Goal: Task Accomplishment & Management: Manage account settings

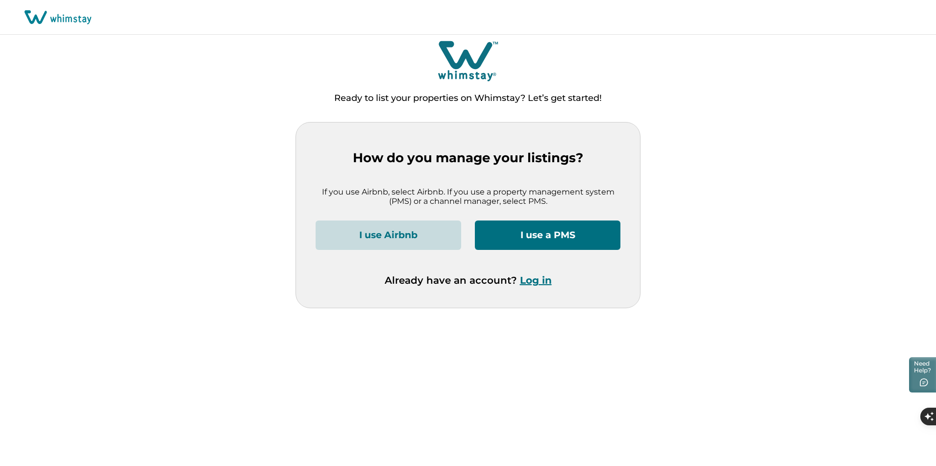
click at [437, 242] on button "I use Airbnb" at bounding box center [389, 235] width 146 height 29
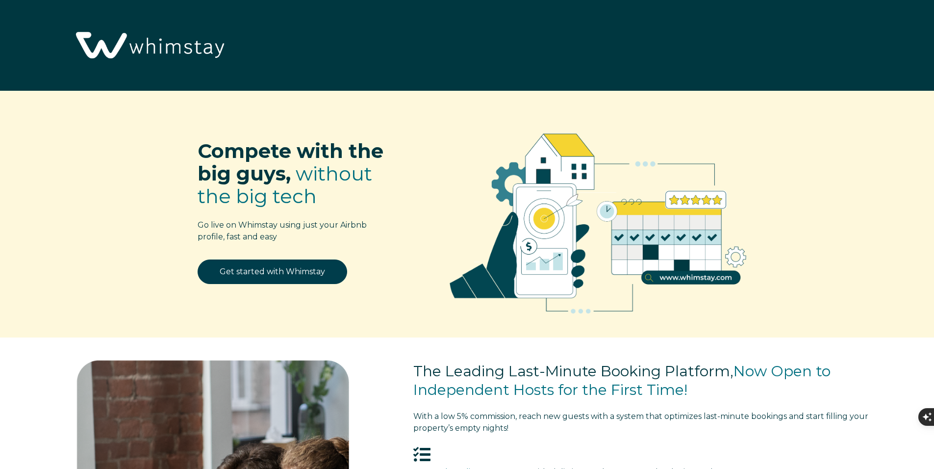
select select "US"
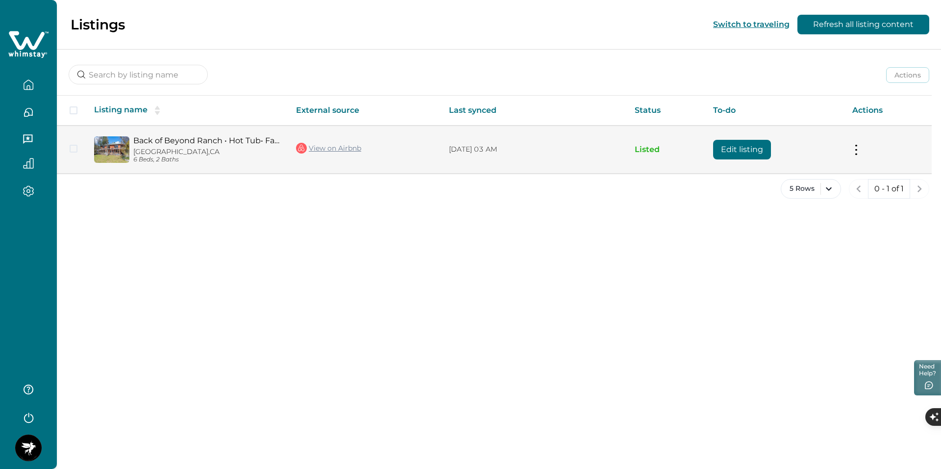
click at [146, 145] on link "Back of Beyond Ranch • Hot Tub• Family Fun+QR Game" at bounding box center [206, 140] width 147 height 9
click at [747, 151] on button "Edit listing" at bounding box center [742, 150] width 58 height 20
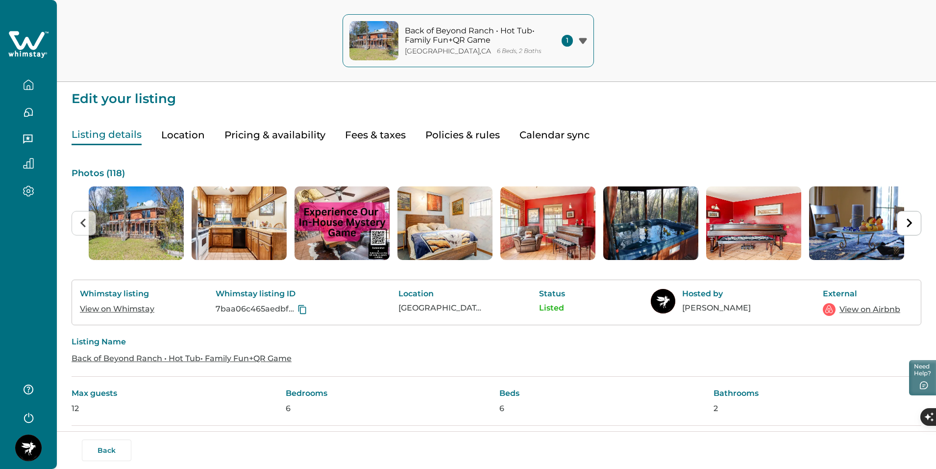
click at [185, 130] on button "Location" at bounding box center [183, 135] width 44 height 20
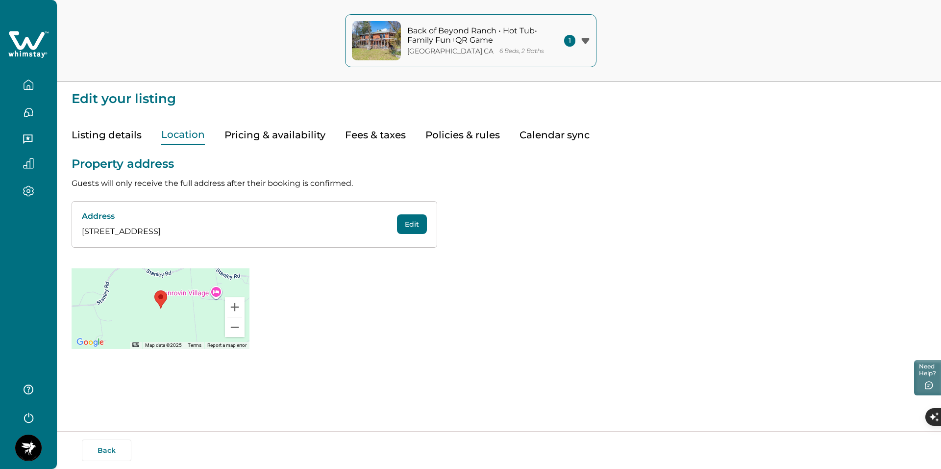
click at [293, 144] on button "Pricing & availability" at bounding box center [275, 135] width 101 height 20
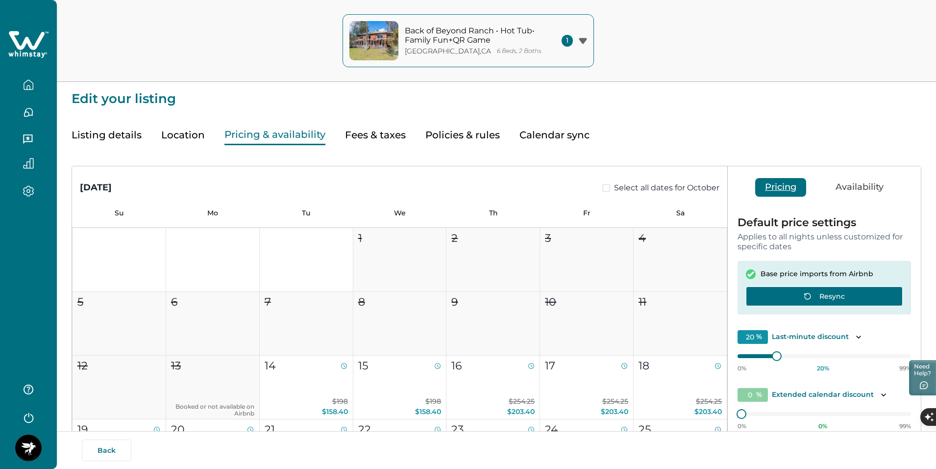
click at [824, 297] on button "Resync" at bounding box center [824, 296] width 157 height 20
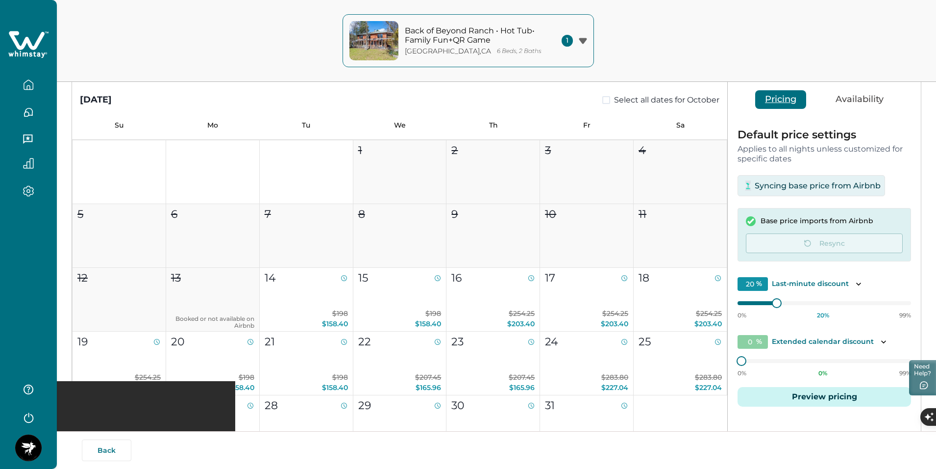
scroll to position [118, 0]
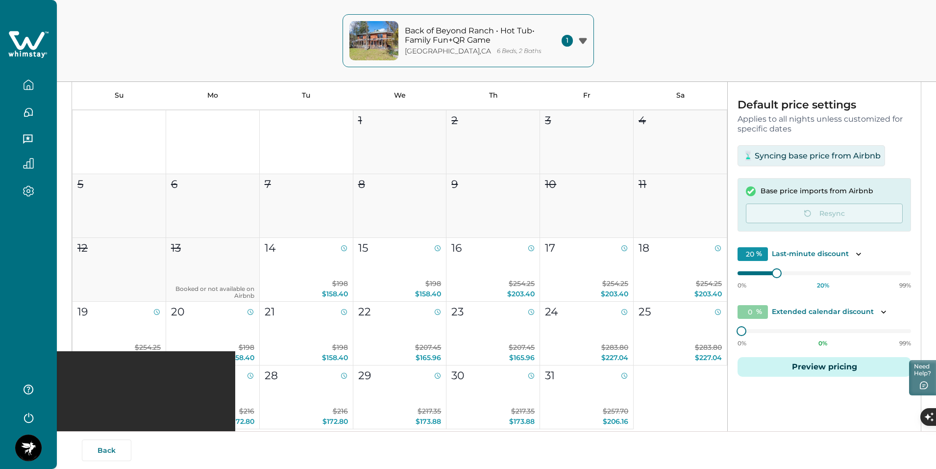
click at [754, 332] on div "0% 0 % 99%" at bounding box center [825, 335] width 174 height 25
click at [736, 331] on div "Default price settings Applies to all nights unless customized for specific dat…" at bounding box center [824, 244] width 193 height 308
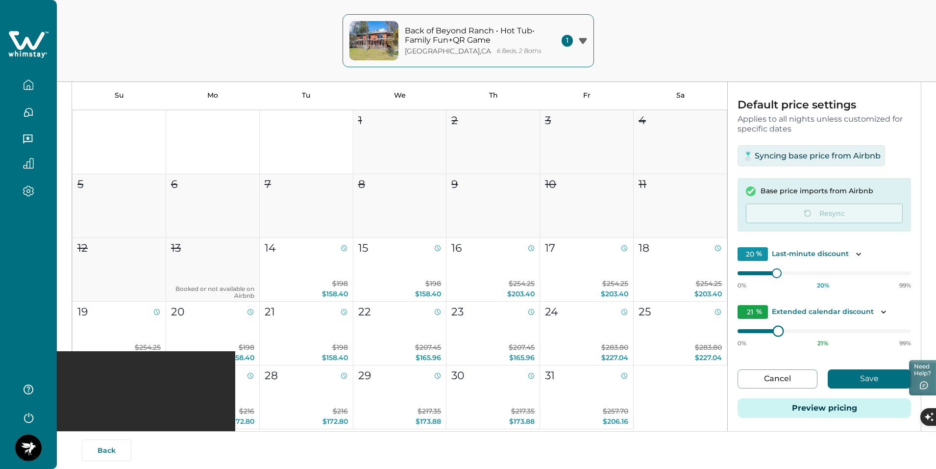
click at [775, 339] on div "0% 21 % 99%" at bounding box center [825, 335] width 174 height 25
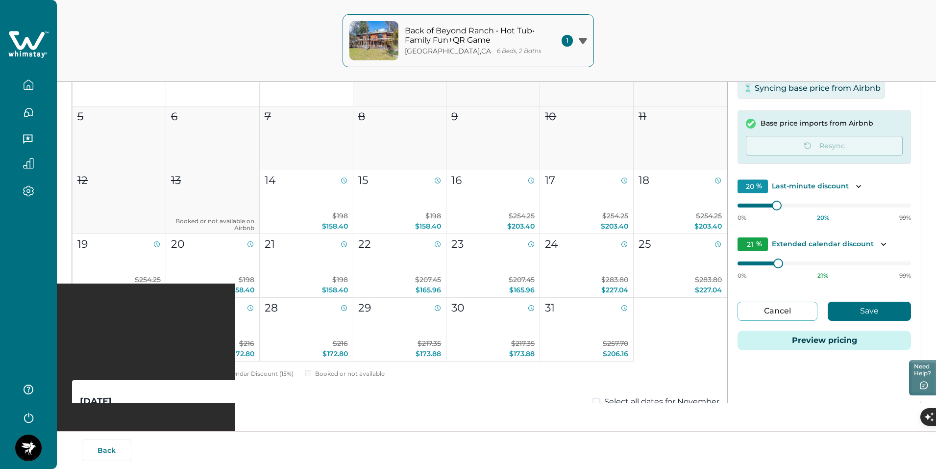
scroll to position [186, 0]
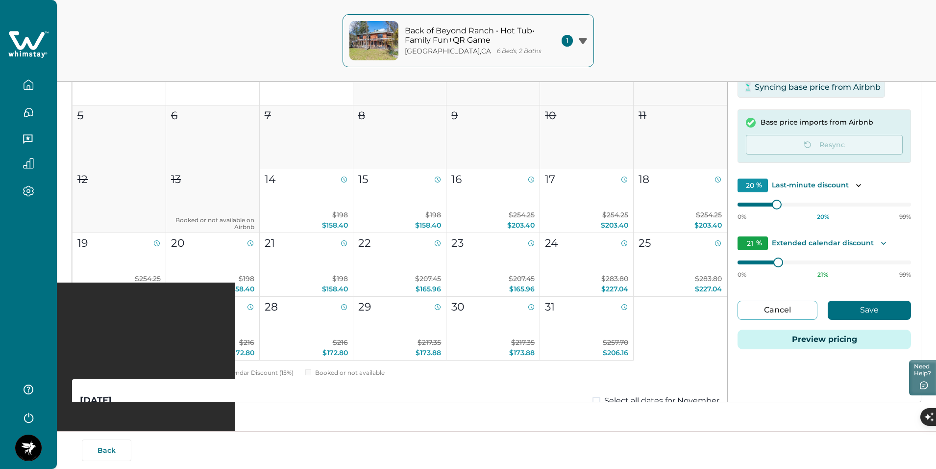
click at [880, 246] on icon "Toggle description" at bounding box center [884, 243] width 10 height 10
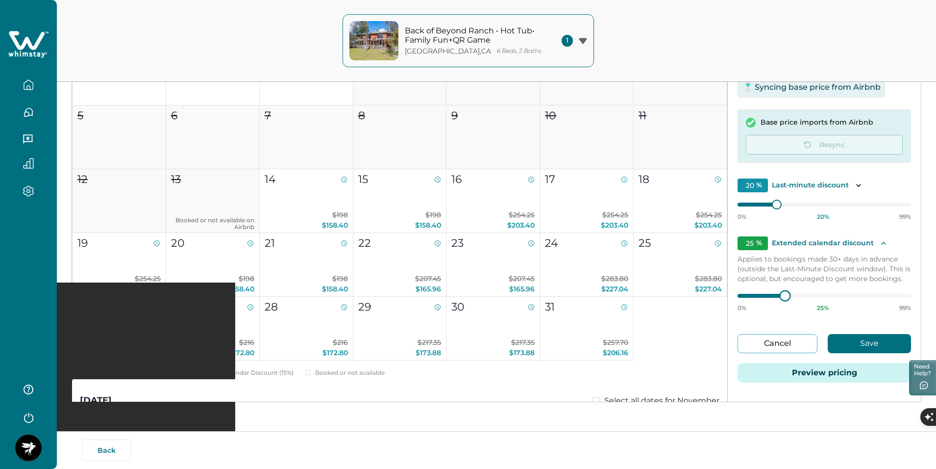
click at [781, 300] on div at bounding box center [785, 295] width 9 height 9
click at [844, 348] on button "Save" at bounding box center [869, 343] width 83 height 19
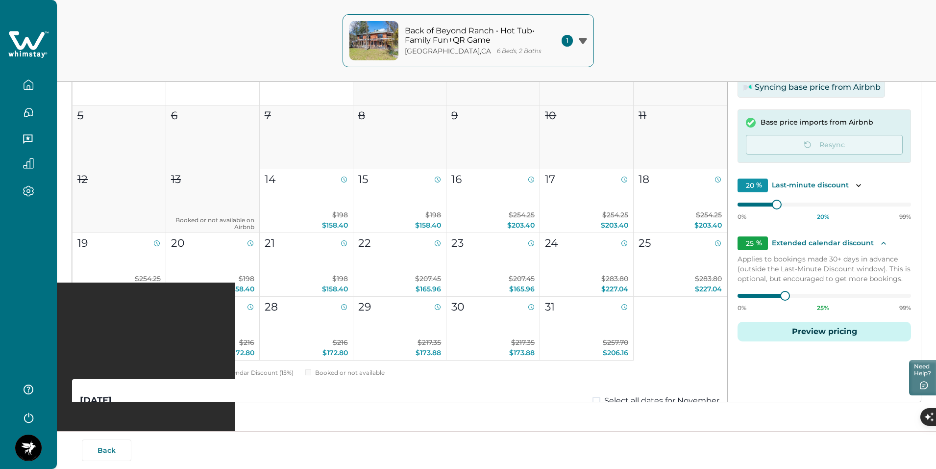
click at [842, 332] on button "Preview pricing" at bounding box center [825, 332] width 174 height 20
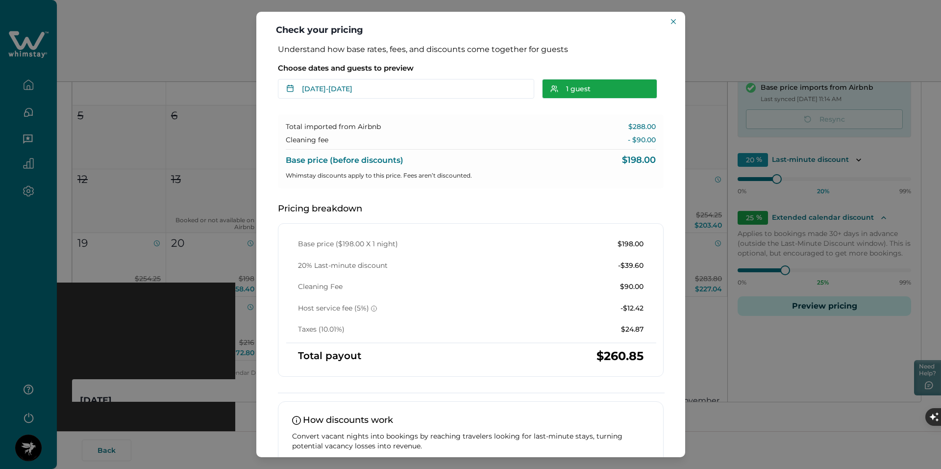
click at [576, 88] on button "1 guest" at bounding box center [599, 89] width 115 height 20
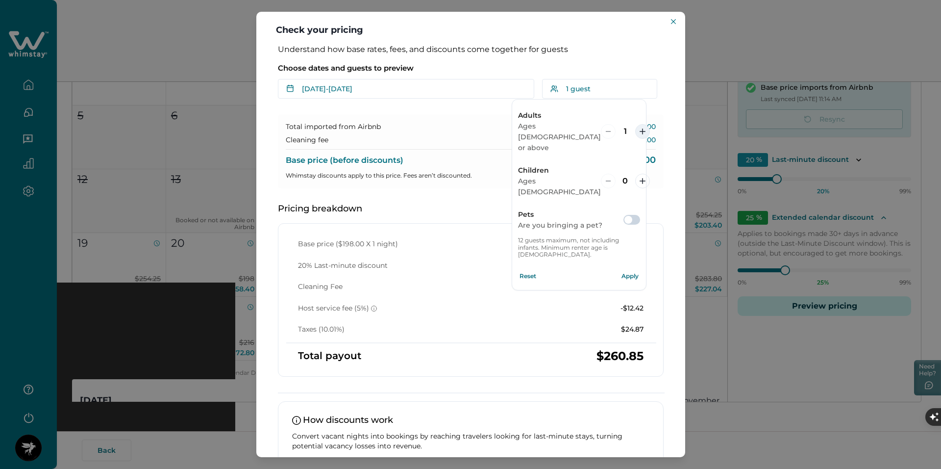
click at [635, 124] on button "increment" at bounding box center [642, 131] width 15 height 15
click at [432, 120] on div "Total imported from Airbnb $350.00 Cleaning fee - $95.00 Base price (before dis…" at bounding box center [471, 151] width 386 height 74
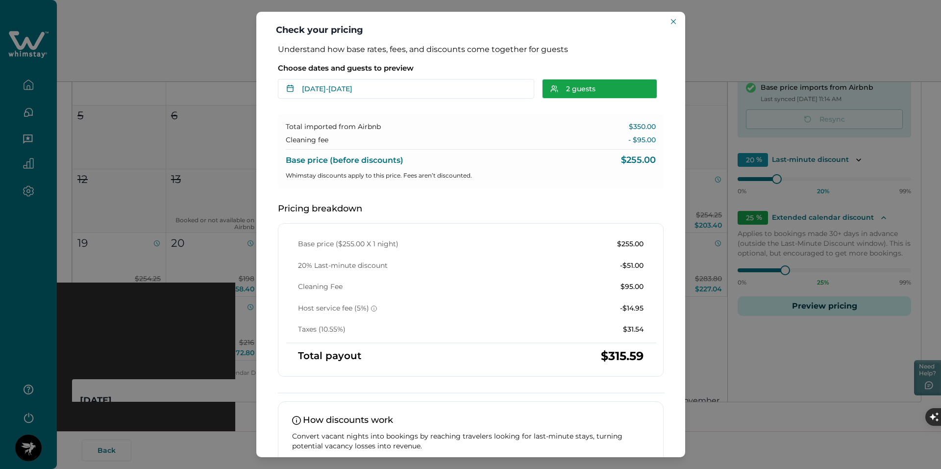
click at [562, 92] on button "2 guests" at bounding box center [599, 89] width 115 height 20
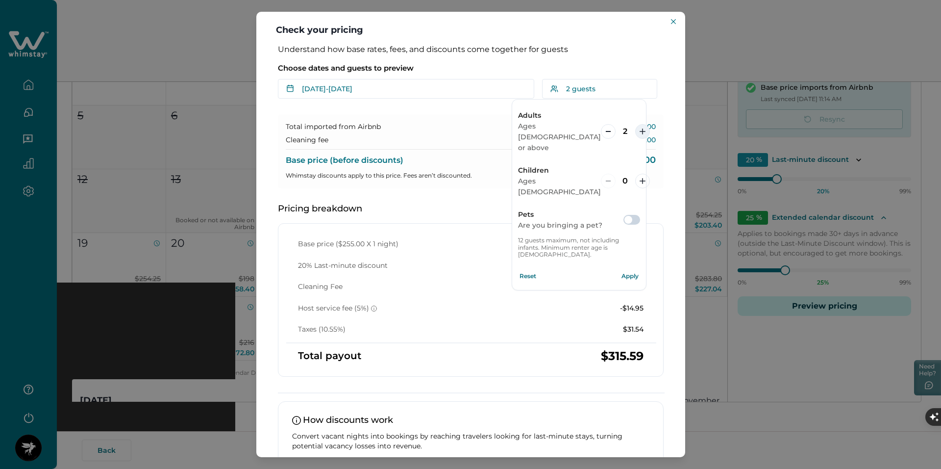
click at [635, 124] on button "increment" at bounding box center [642, 131] width 15 height 15
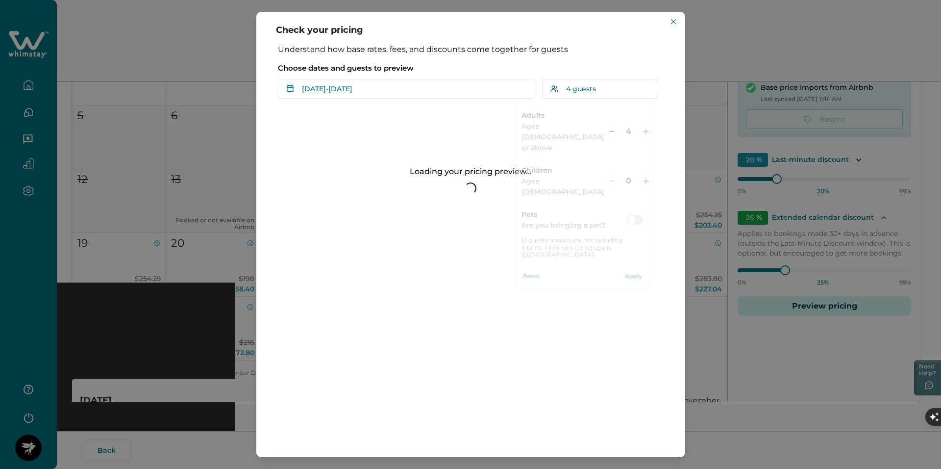
click at [476, 126] on div "Loading your pricing preview... Loading..." at bounding box center [471, 181] width 386 height 164
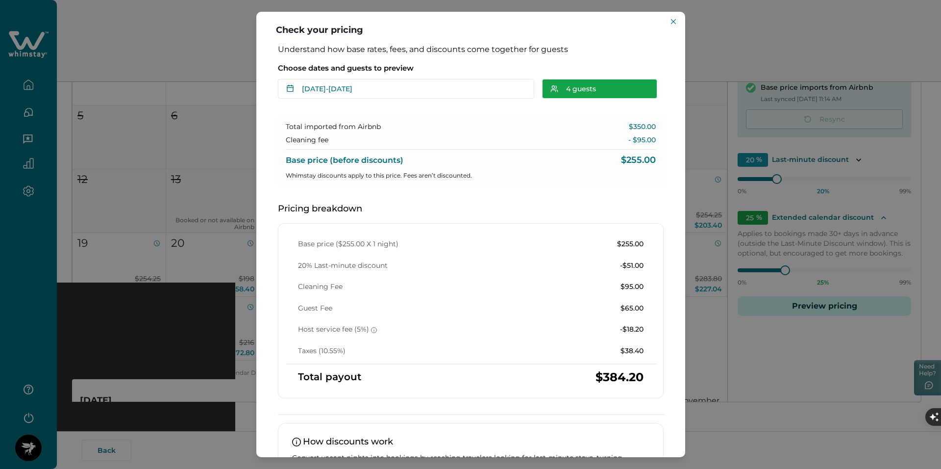
click at [565, 95] on button "4 guests" at bounding box center [599, 89] width 115 height 20
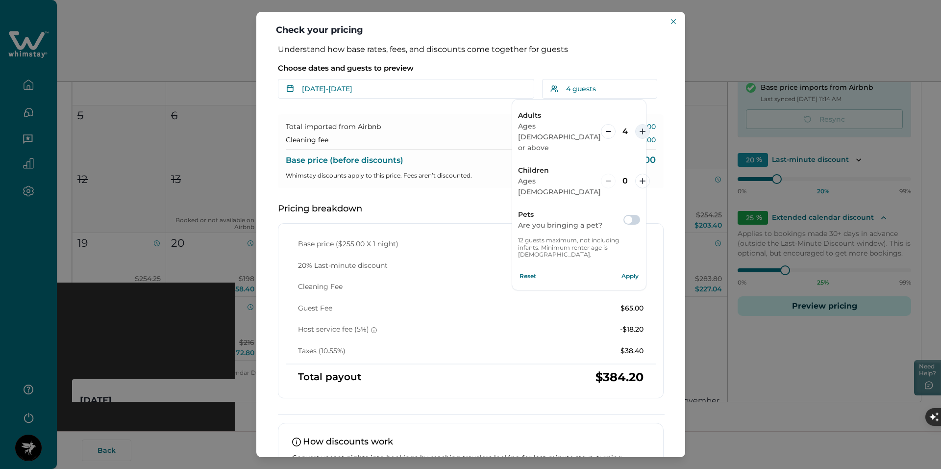
click at [635, 125] on button "increment" at bounding box center [642, 131] width 15 height 15
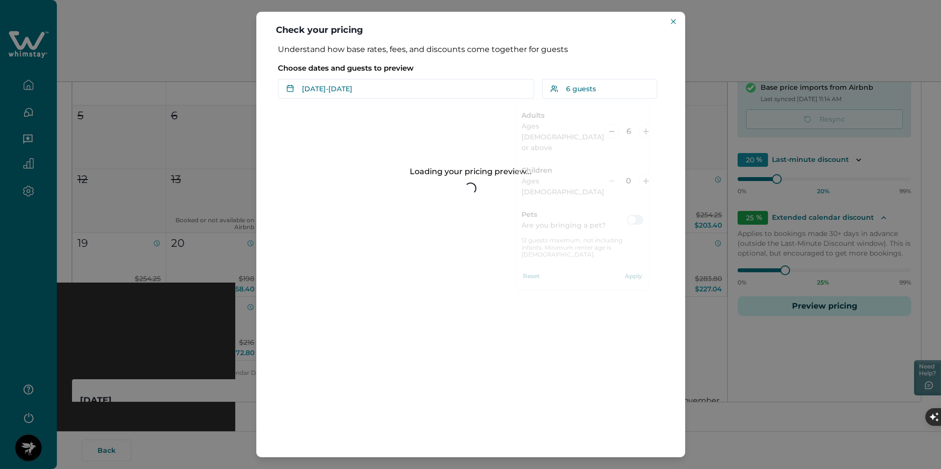
click at [536, 66] on p "Choose dates and guests to preview" at bounding box center [471, 68] width 386 height 10
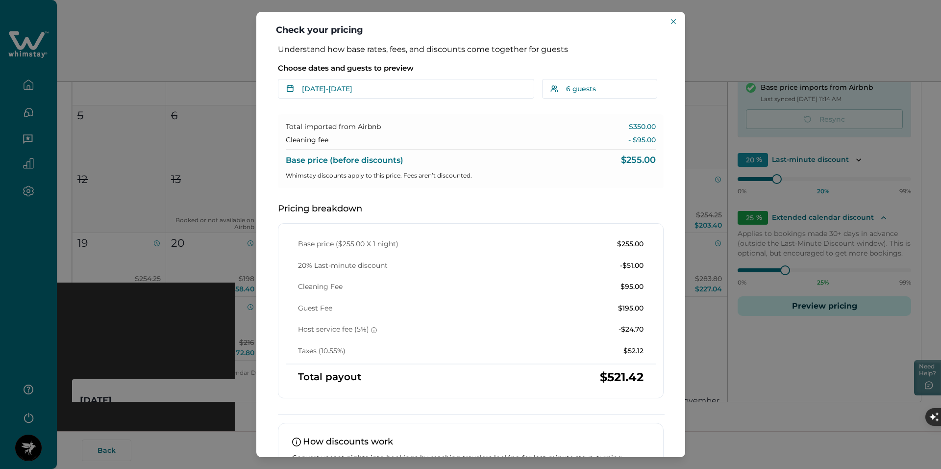
click at [716, 25] on div "Check your pricing Understand how base rates, fees, and discounts come together…" at bounding box center [470, 234] width 941 height 469
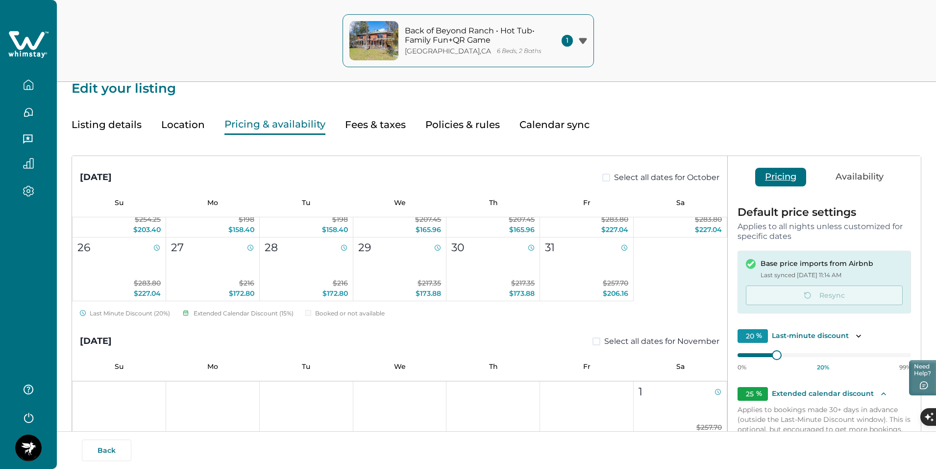
scroll to position [0, 0]
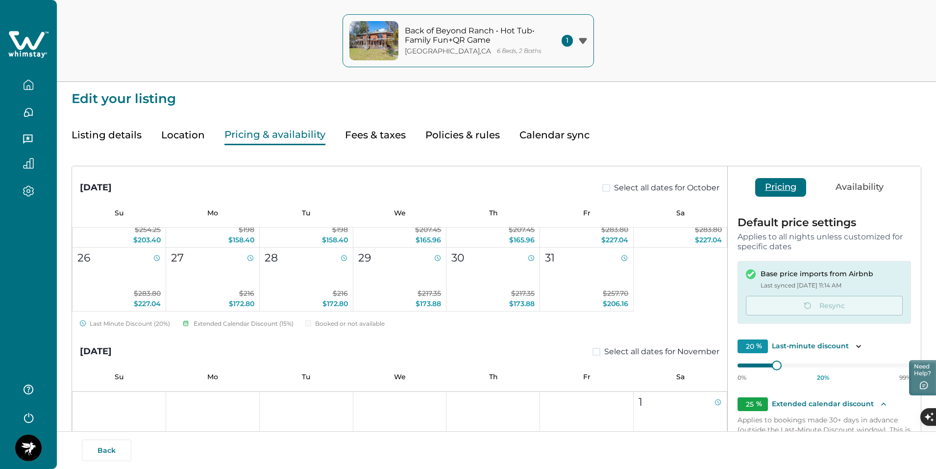
drag, startPoint x: 746, startPoint y: 408, endPoint x: 763, endPoint y: 408, distance: 16.7
click at [747, 408] on input "25" at bounding box center [753, 404] width 30 height 14
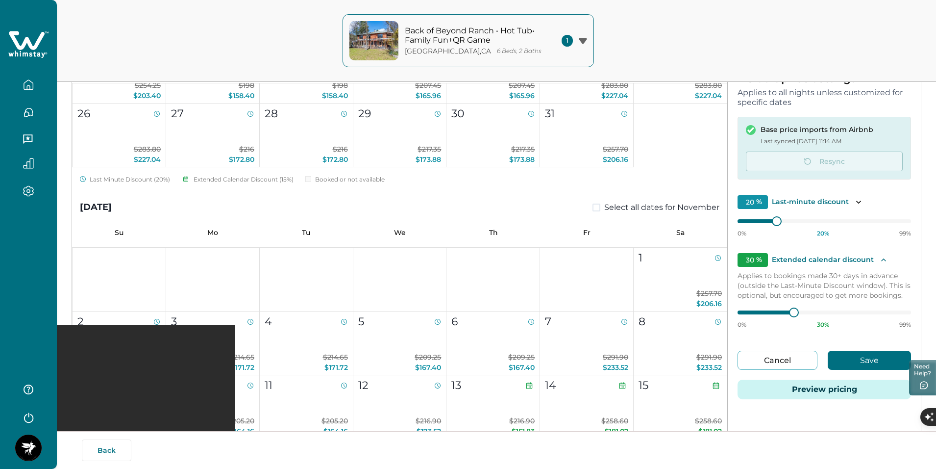
scroll to position [186, 0]
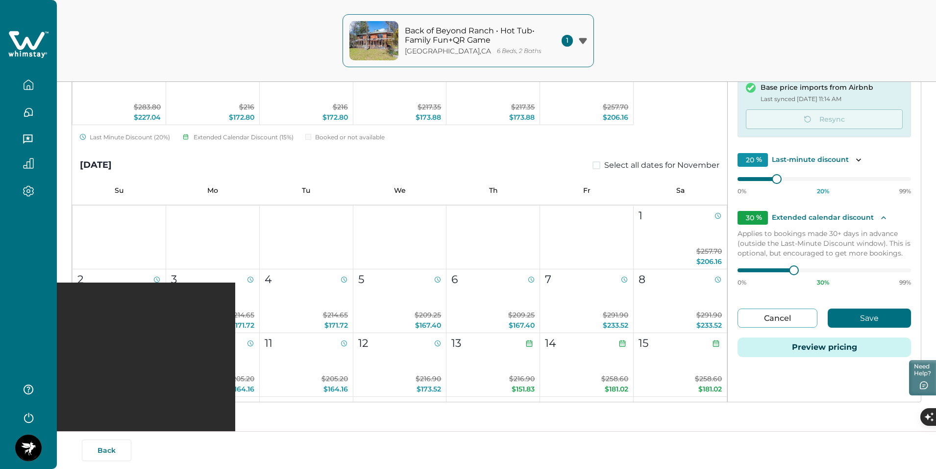
type input "30"
click at [900, 313] on button "Save" at bounding box center [869, 317] width 83 height 19
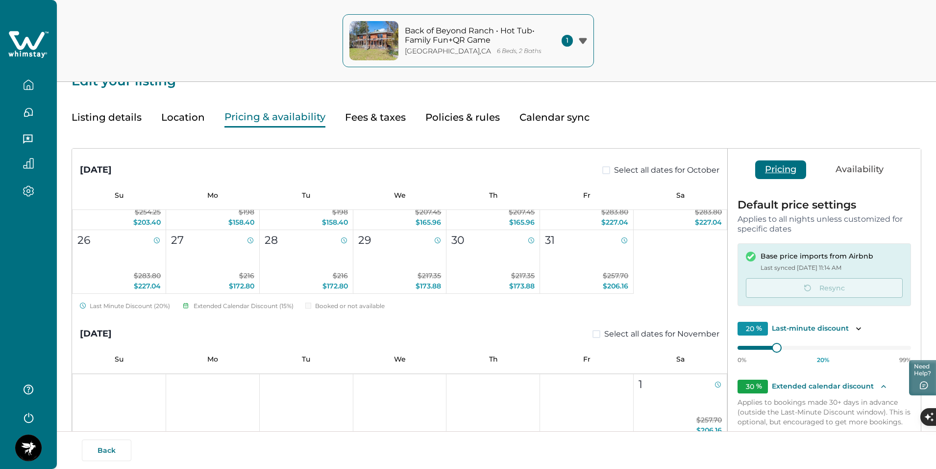
scroll to position [0, 0]
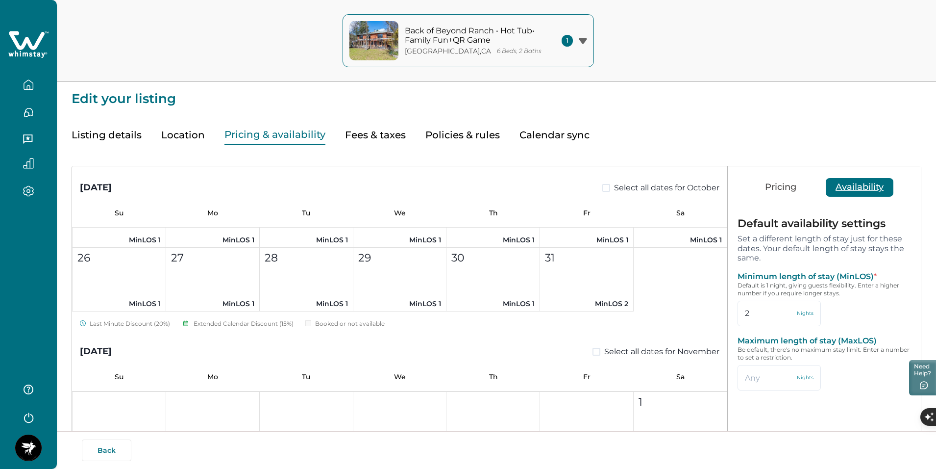
click at [876, 189] on button "Availability" at bounding box center [860, 187] width 68 height 19
click at [757, 319] on input "2" at bounding box center [779, 313] width 83 height 25
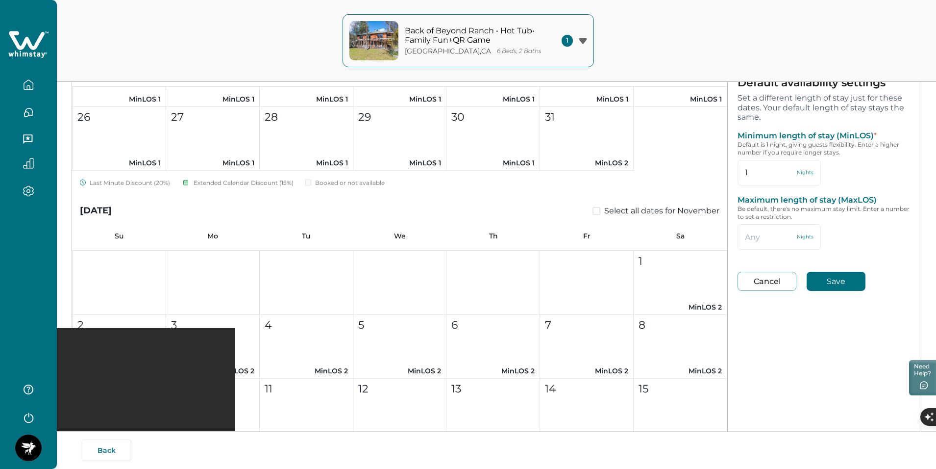
scroll to position [177, 0]
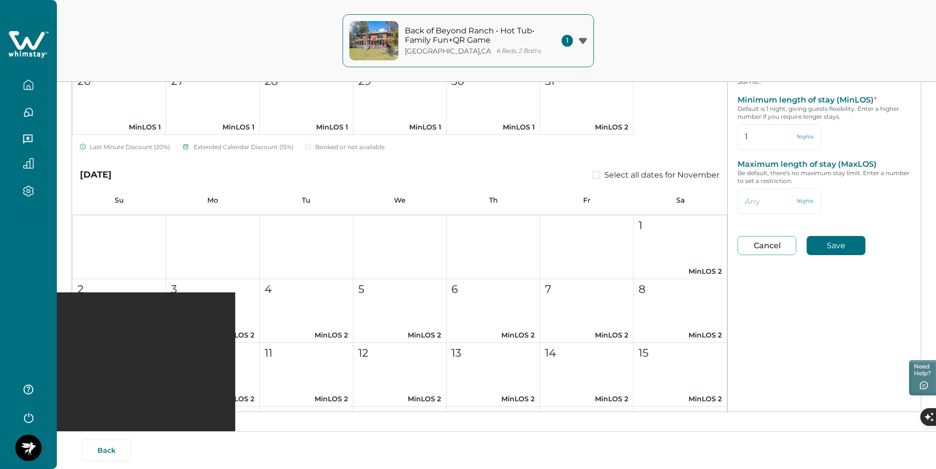
type input "1"
click at [823, 252] on button "Save" at bounding box center [836, 245] width 59 height 19
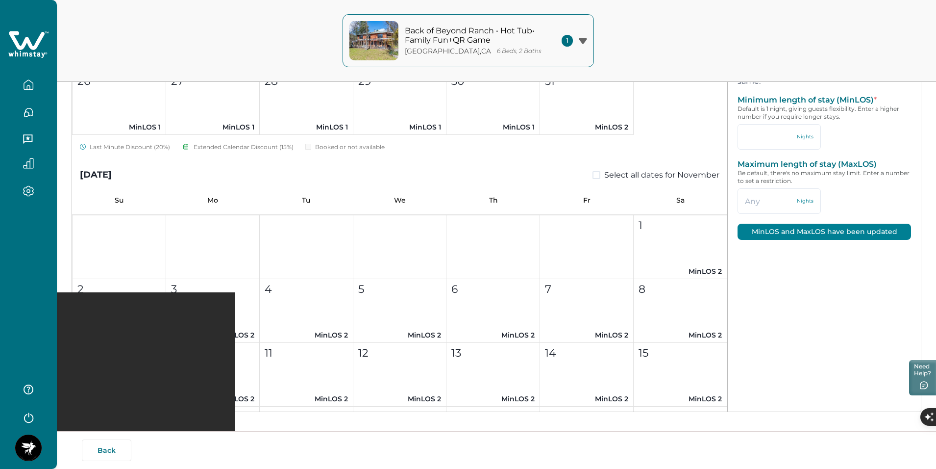
click at [833, 251] on div "Default availability settings Set a different length of stay just for these dat…" at bounding box center [824, 146] width 193 height 230
type input "1"
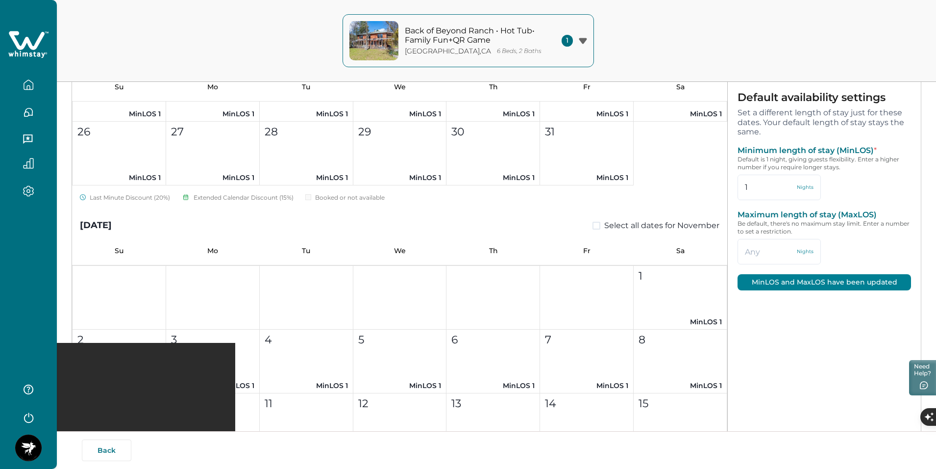
scroll to position [0, 0]
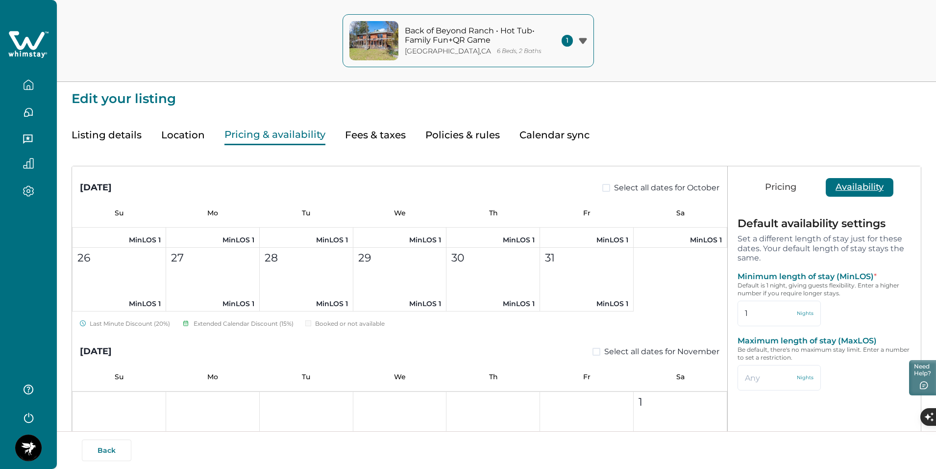
click at [777, 195] on button "Pricing" at bounding box center [781, 187] width 51 height 19
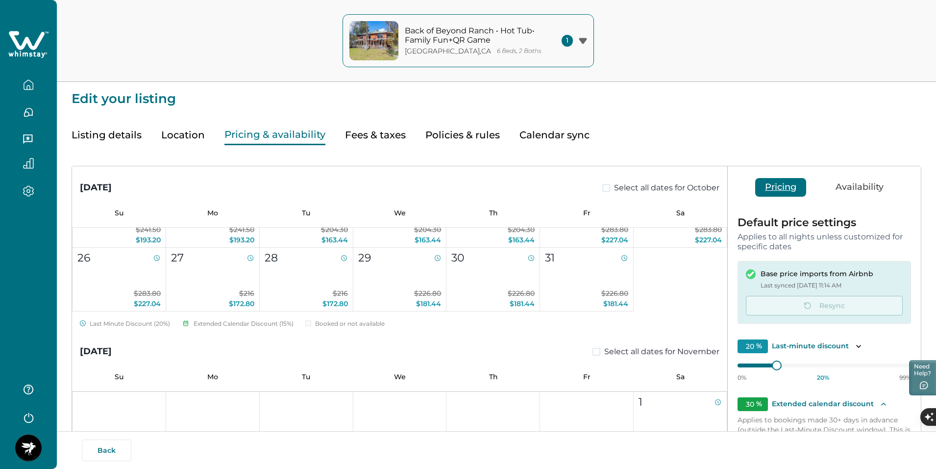
click at [862, 185] on button "Availability" at bounding box center [860, 187] width 68 height 19
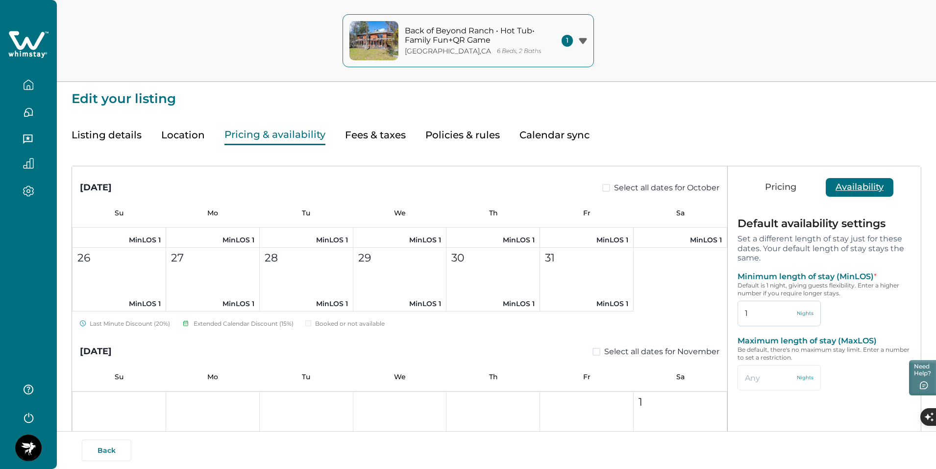
click at [763, 317] on input "1" at bounding box center [779, 313] width 83 height 25
type input "2"
click at [853, 418] on button "Save" at bounding box center [836, 421] width 59 height 19
type input "2"
click at [577, 34] on button "Back of Beyond Ranch • Hot Tub• Family Fun+[GEOGRAPHIC_DATA] , [GEOGRAPHIC_DATA…" at bounding box center [469, 40] width 252 height 53
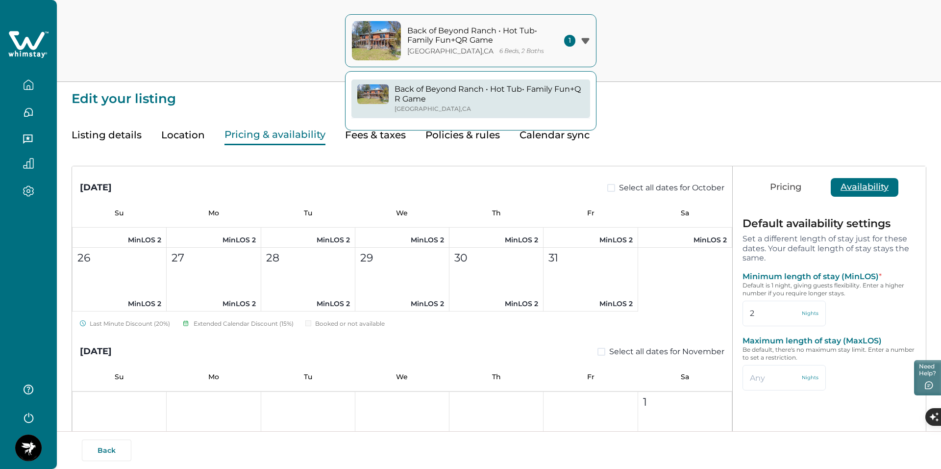
click at [574, 44] on span "1" at bounding box center [569, 41] width 11 height 12
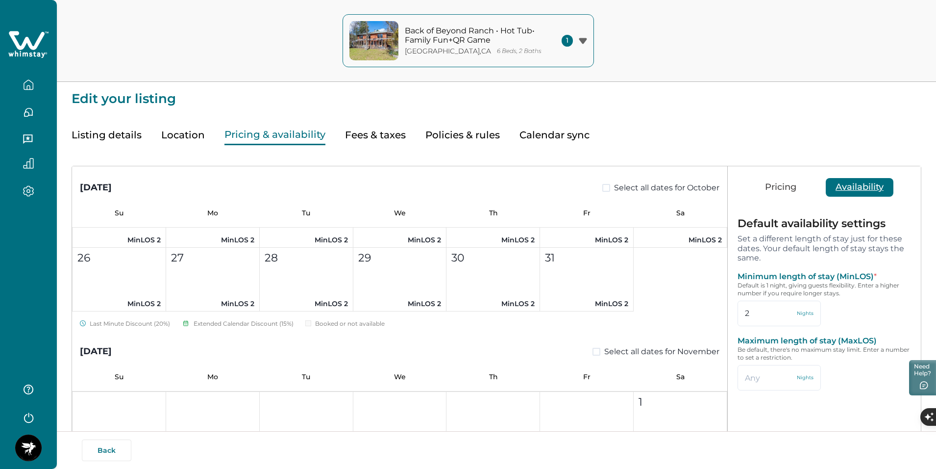
click at [782, 181] on button "Pricing" at bounding box center [781, 187] width 51 height 19
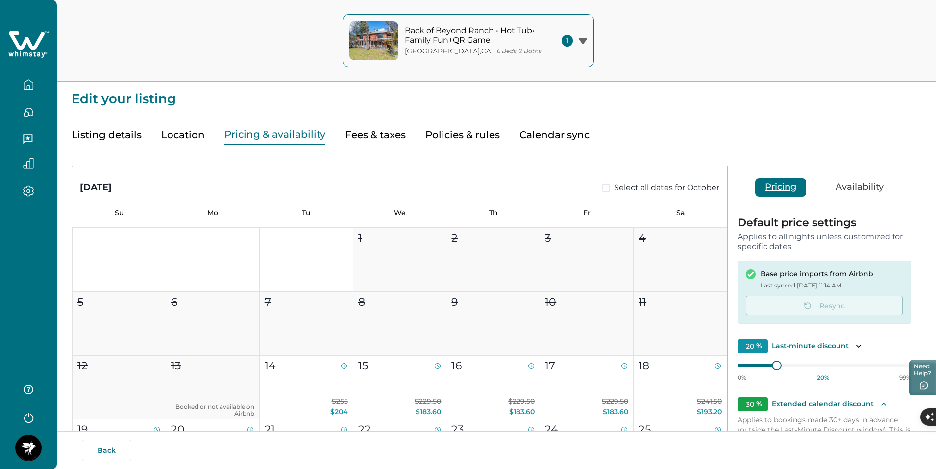
click at [98, 139] on button "Listing details" at bounding box center [107, 135] width 70 height 20
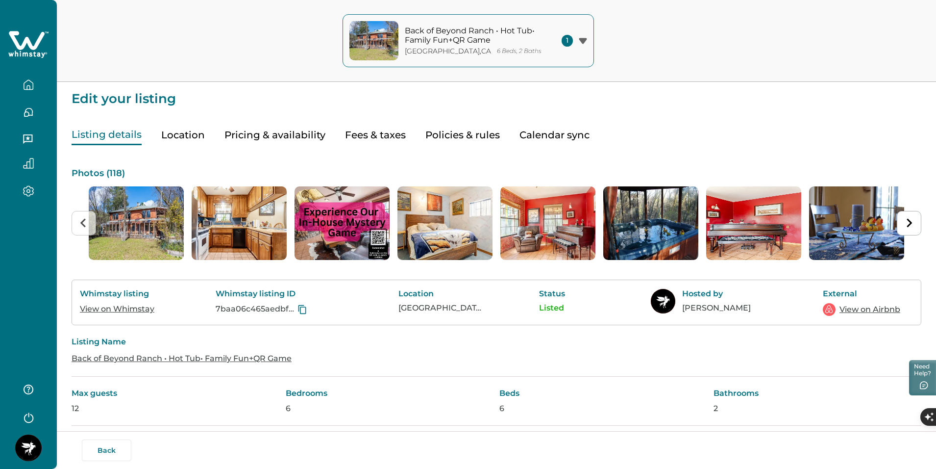
click at [578, 127] on button "Calendar sync" at bounding box center [555, 135] width 70 height 20
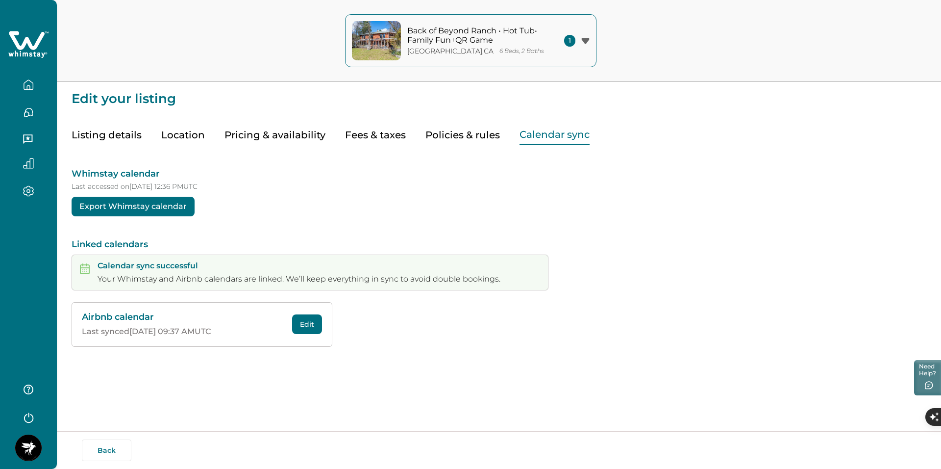
click at [458, 144] on button "Policies & rules" at bounding box center [463, 135] width 75 height 20
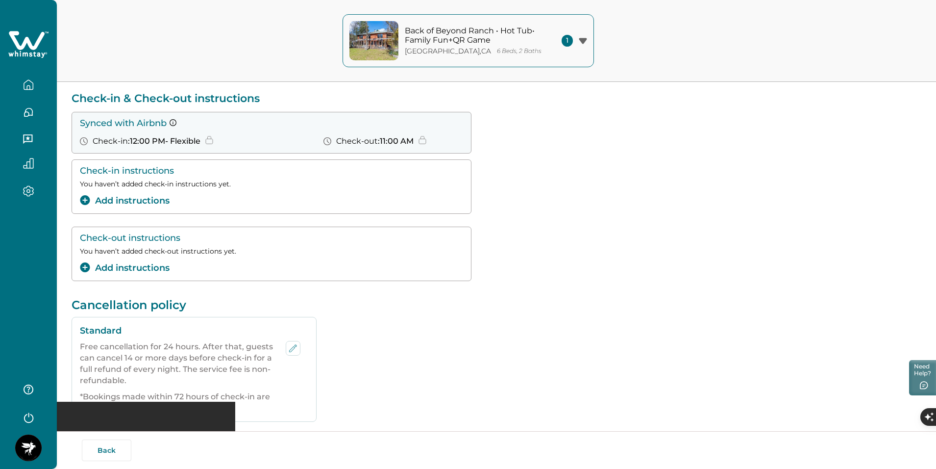
scroll to position [118, 0]
